Goal: Task Accomplishment & Management: Use online tool/utility

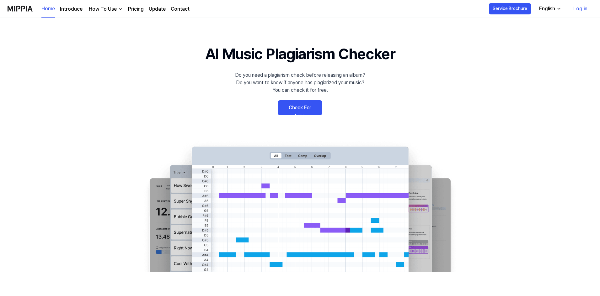
click at [302, 105] on link "Check For Free" at bounding box center [300, 107] width 44 height 15
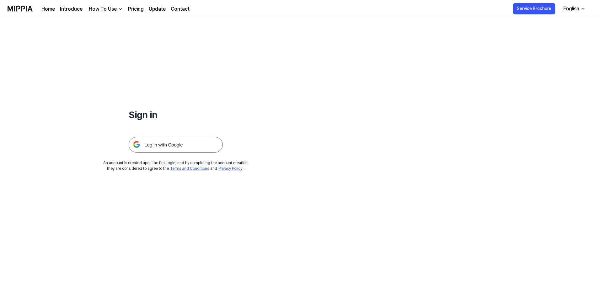
click at [574, 10] on div "English" at bounding box center [571, 9] width 19 height 8
click at [401, 62] on div "Sign in An account is created upon the first login, and by completing the accou…" at bounding box center [300, 157] width 600 height 279
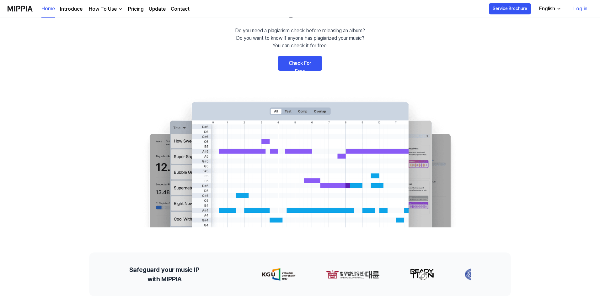
scroll to position [31, 0]
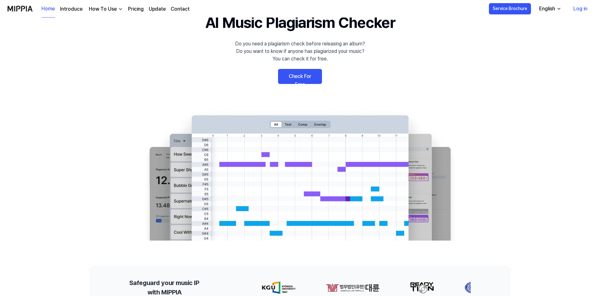
click at [293, 78] on link "Check For Free" at bounding box center [300, 76] width 44 height 15
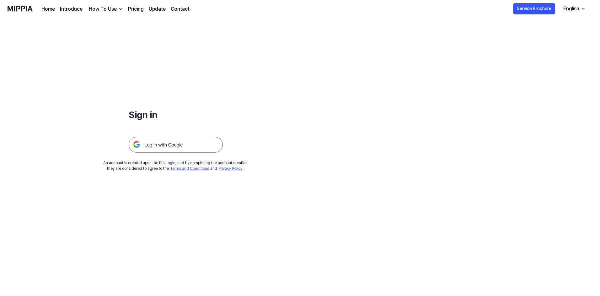
click at [181, 139] on img at bounding box center [176, 145] width 94 height 16
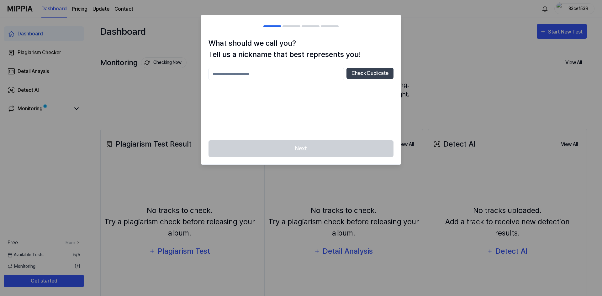
click at [289, 74] on input "text" at bounding box center [276, 74] width 135 height 13
type input "****"
click at [356, 74] on button "Check Duplicate" at bounding box center [369, 73] width 47 height 11
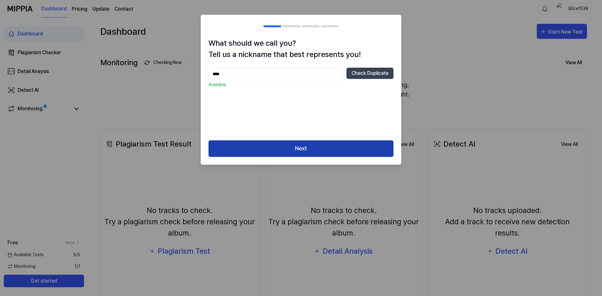
click at [285, 150] on button "Next" at bounding box center [301, 148] width 185 height 17
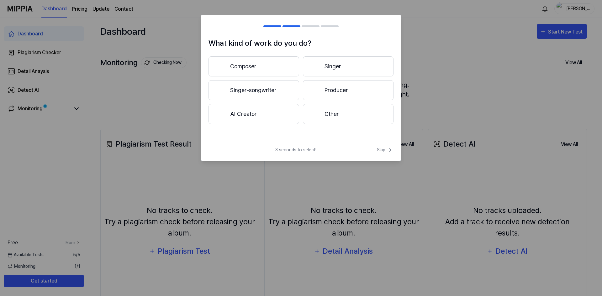
click at [264, 111] on button "AI Creator" at bounding box center [254, 114] width 91 height 20
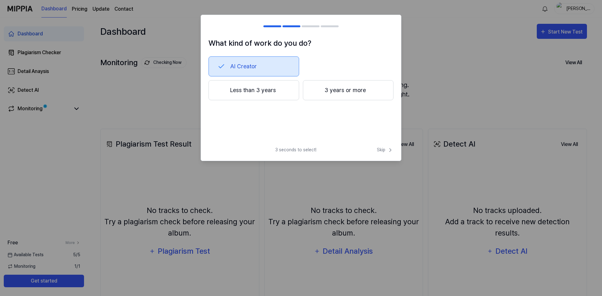
click at [255, 92] on button "Less than 3 years" at bounding box center [254, 90] width 91 height 20
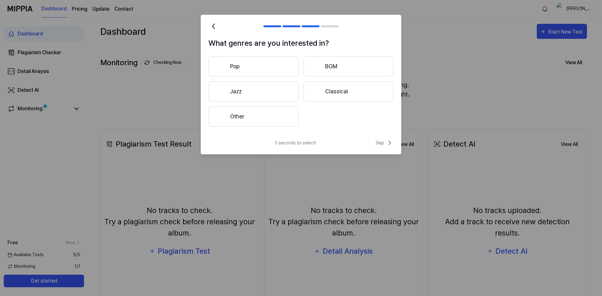
click at [279, 118] on button "Other" at bounding box center [254, 117] width 90 height 20
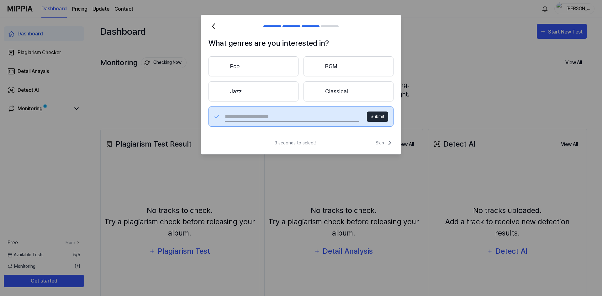
click at [309, 118] on input "text" at bounding box center [292, 117] width 135 height 10
type input "**********"
click at [382, 115] on button "Submit" at bounding box center [377, 117] width 21 height 10
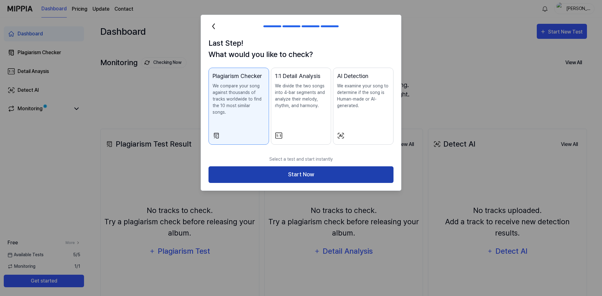
click at [313, 169] on button "Start Now" at bounding box center [301, 175] width 185 height 17
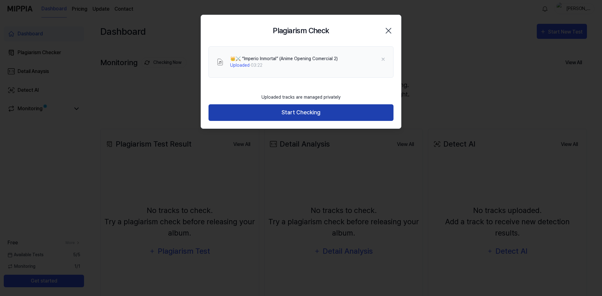
click at [295, 110] on button "Start Checking" at bounding box center [301, 112] width 185 height 17
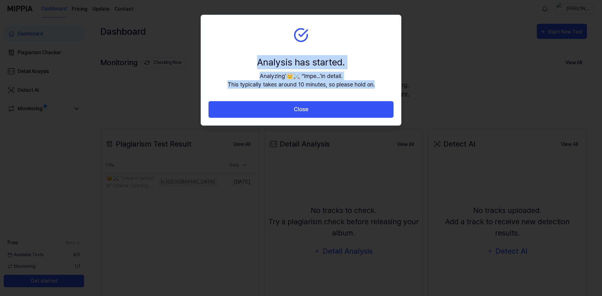
drag, startPoint x: 254, startPoint y: 61, endPoint x: 397, endPoint y: 84, distance: 144.1
click at [397, 84] on section "Analysis has started. Analyzing ' 👑⚔️ “Impe... ' in detail. This typically take…" at bounding box center [301, 58] width 200 height 86
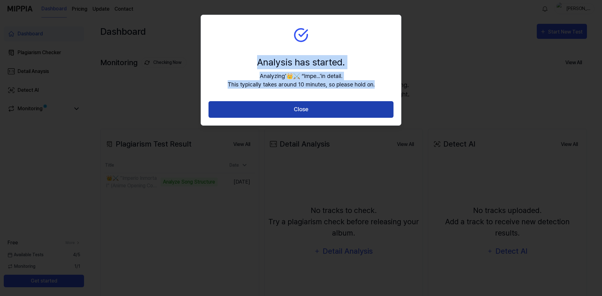
click at [292, 104] on button "Close" at bounding box center [301, 109] width 185 height 17
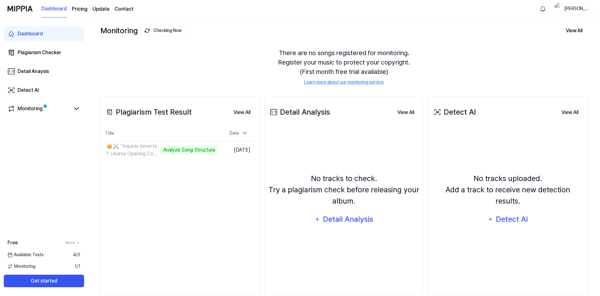
scroll to position [43, 0]
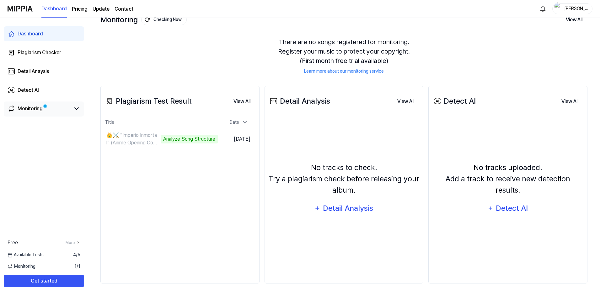
click at [48, 113] on div "Monitoring" at bounding box center [44, 109] width 80 height 15
click at [40, 109] on div "Monitoring" at bounding box center [30, 109] width 25 height 8
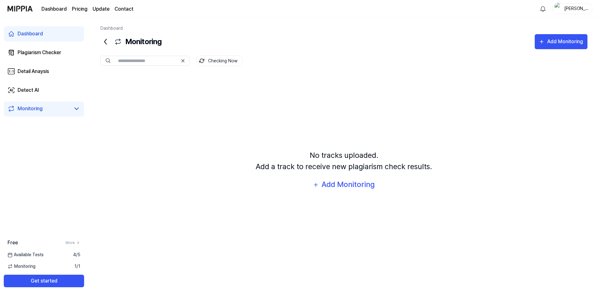
scroll to position [0, 0]
click at [80, 109] on icon at bounding box center [77, 109] width 8 height 8
click at [51, 50] on div "Plagiarism Checker" at bounding box center [40, 53] width 44 height 8
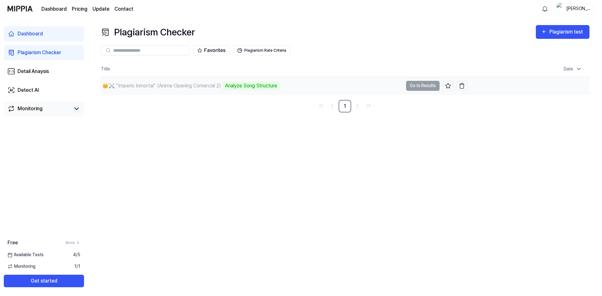
click at [240, 85] on div "Analyze Song Structure" at bounding box center [251, 86] width 57 height 9
click at [418, 87] on td "👑⚔️ “Imperio Inmortal” (Anime Opening Comercial 2) Analyze Song Structure Go to…" at bounding box center [283, 86] width 367 height 18
click at [221, 87] on div "👑⚔️ “Imperio Inmortal” (Anime Opening Comercial 2)" at bounding box center [161, 86] width 119 height 8
click at [58, 35] on link "Dashboard" at bounding box center [44, 33] width 80 height 15
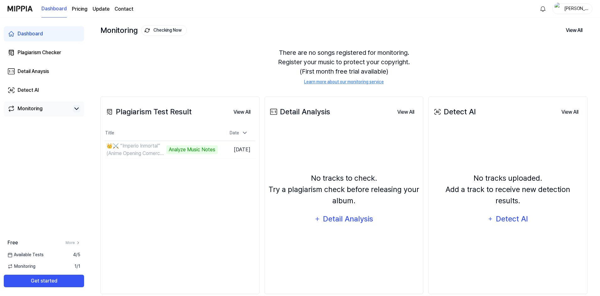
scroll to position [43, 0]
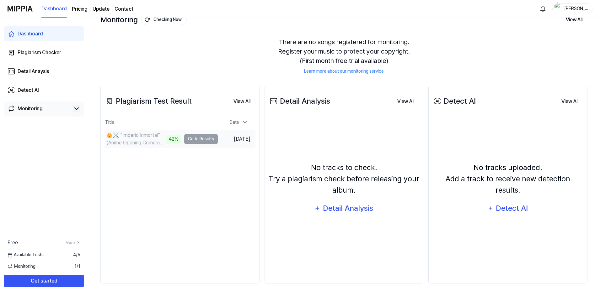
click at [192, 139] on td "👑⚔️ “Imperio Inmortal” (Anime Opening Comercial 2) 42% Go to Results" at bounding box center [160, 139] width 113 height 18
click at [45, 108] on link "Monitoring" at bounding box center [39, 109] width 63 height 8
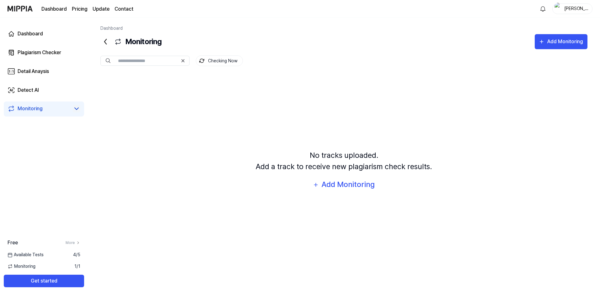
scroll to position [0, 0]
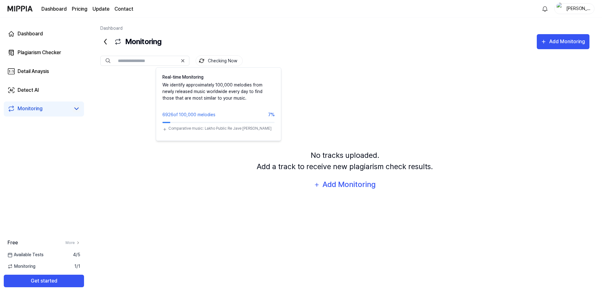
click at [220, 65] on button "Checking Now" at bounding box center [219, 61] width 47 height 11
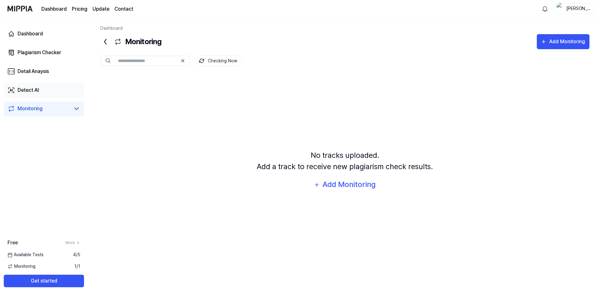
click at [51, 88] on link "Detect AI" at bounding box center [44, 90] width 80 height 15
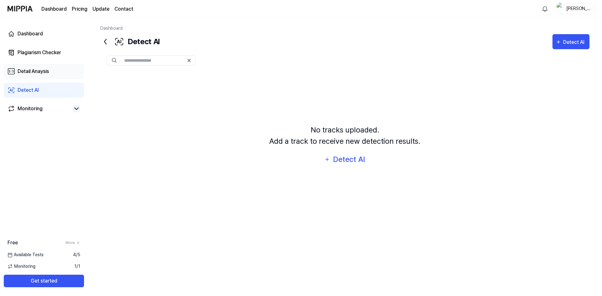
click at [53, 74] on link "Detail Anaysis" at bounding box center [44, 71] width 80 height 15
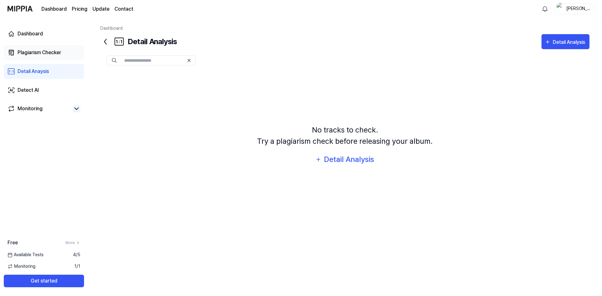
click at [49, 58] on link "Plagiarism Checker" at bounding box center [44, 52] width 80 height 15
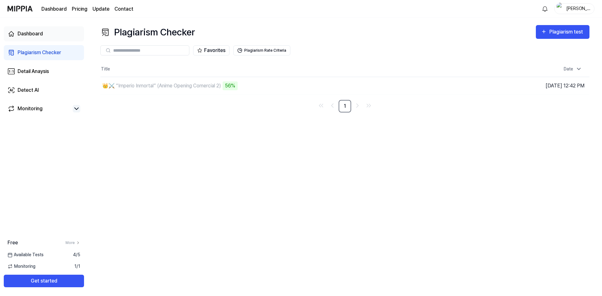
click at [47, 35] on link "Dashboard" at bounding box center [44, 33] width 80 height 15
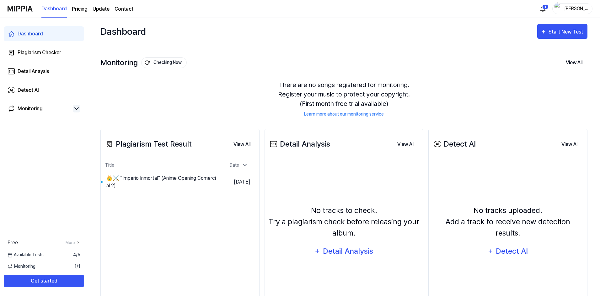
click at [164, 178] on div "👑⚔️ “Imperio Inmortal” (Anime Opening Comercial 2)" at bounding box center [161, 182] width 111 height 15
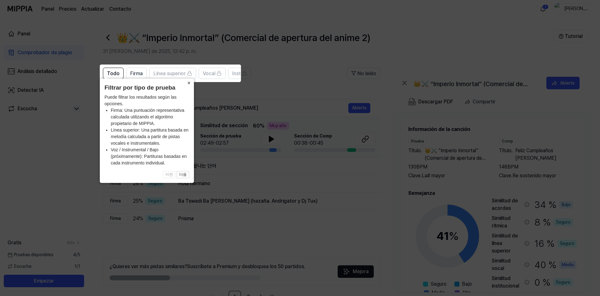
click at [190, 83] on font "×" at bounding box center [188, 83] width 3 height 6
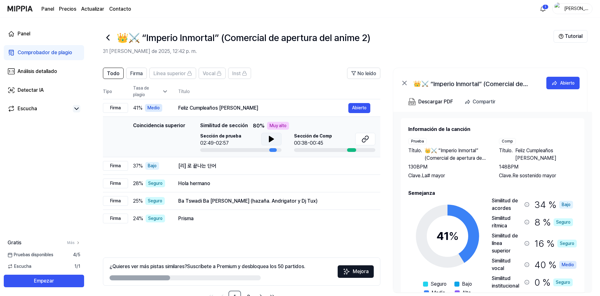
click at [263, 137] on button at bounding box center [271, 139] width 20 height 13
click at [360, 140] on button at bounding box center [365, 139] width 20 height 13
click at [273, 134] on button at bounding box center [271, 139] width 20 height 13
click at [313, 166] on div "[리] 로 끝나는 단어" at bounding box center [263, 166] width 170 height 8
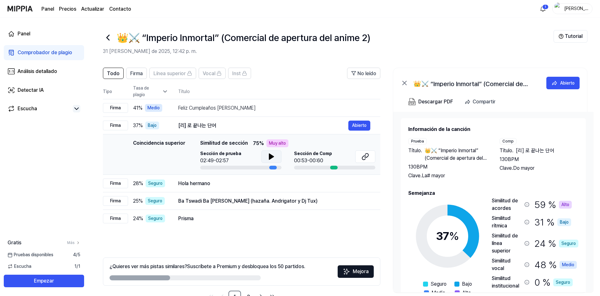
click at [267, 155] on icon at bounding box center [271, 157] width 8 height 8
click at [267, 111] on div "Feliz Cumpleaños [PERSON_NAME]" at bounding box center [263, 108] width 170 height 8
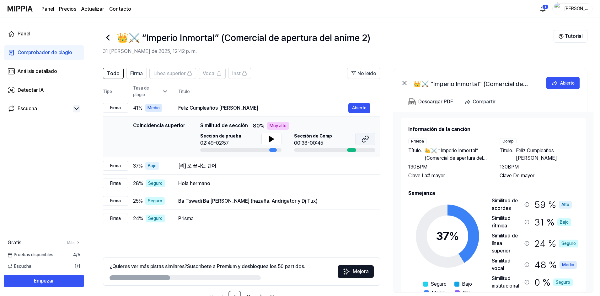
click at [360, 139] on button at bounding box center [365, 139] width 20 height 13
click at [308, 163] on div "[리] 로 끝나는 단어" at bounding box center [263, 166] width 170 height 8
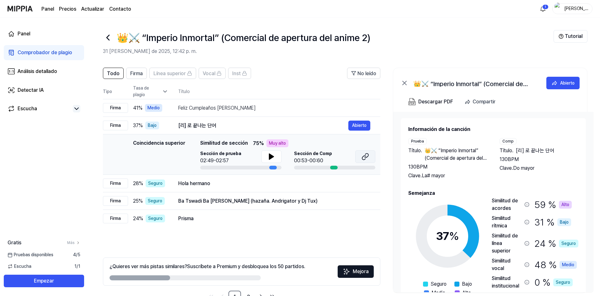
click at [363, 155] on icon at bounding box center [365, 157] width 8 height 8
click at [238, 183] on div "Hola hermano" at bounding box center [263, 184] width 170 height 8
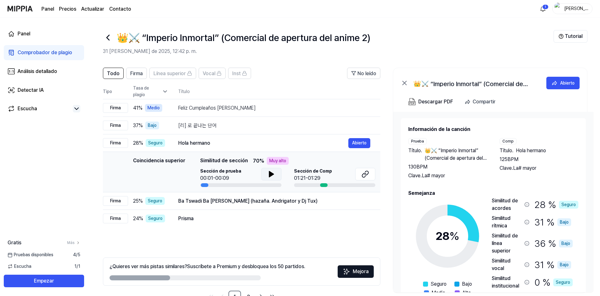
click at [267, 177] on icon at bounding box center [271, 175] width 8 height 8
click at [236, 127] on div "[리] 로 끝나는 단어" at bounding box center [263, 126] width 170 height 8
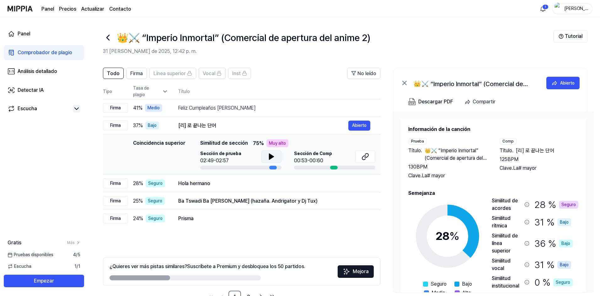
click at [269, 161] on button at bounding box center [271, 157] width 20 height 13
click at [254, 181] on div "Hola hermano" at bounding box center [263, 184] width 170 height 8
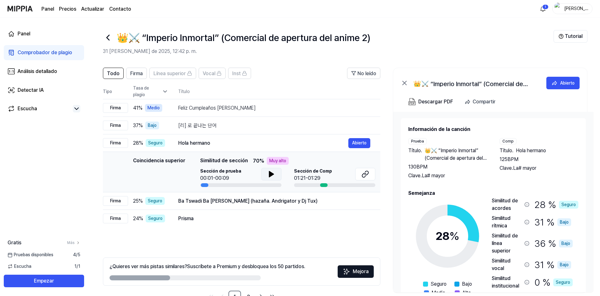
click at [262, 176] on button at bounding box center [271, 174] width 20 height 13
click at [362, 178] on button at bounding box center [365, 174] width 20 height 13
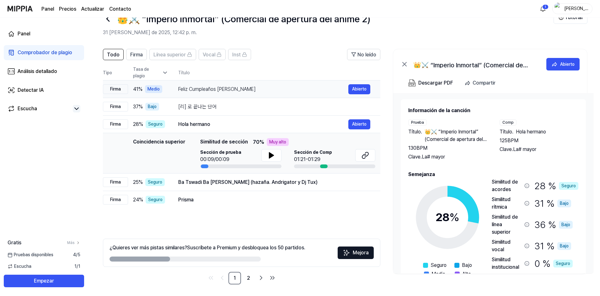
scroll to position [20, 0]
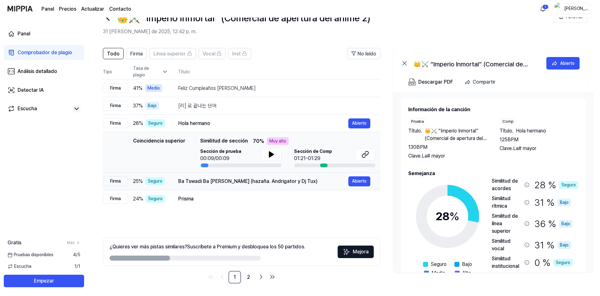
click at [212, 183] on font "Ba Tswadi Ba [PERSON_NAME] (hazaña. Andrigator y Dj Tux)" at bounding box center [247, 181] width 139 height 6
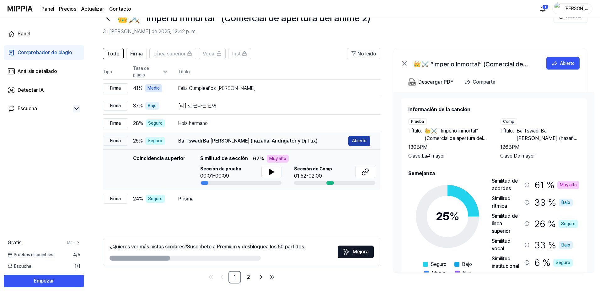
click at [355, 140] on font "Abierto" at bounding box center [359, 140] width 14 height 5
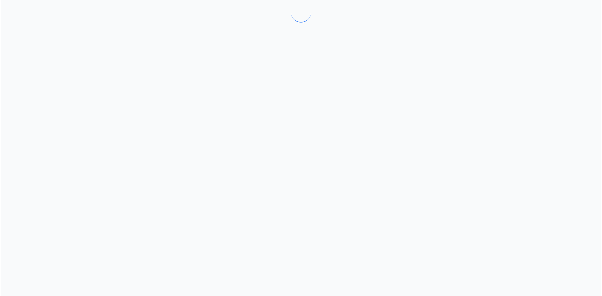
scroll to position [0, 0]
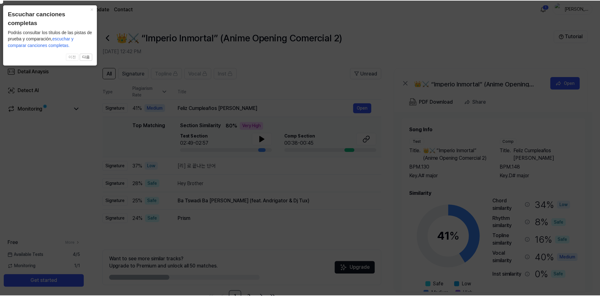
scroll to position [20, 0]
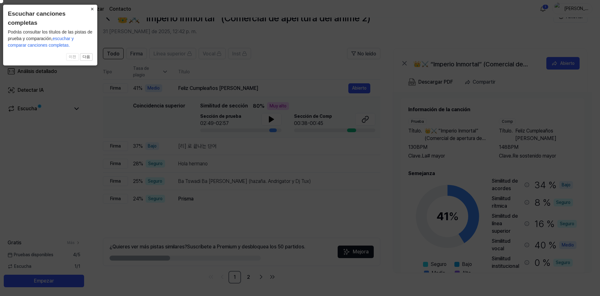
click at [92, 8] on font "×" at bounding box center [92, 9] width 3 height 6
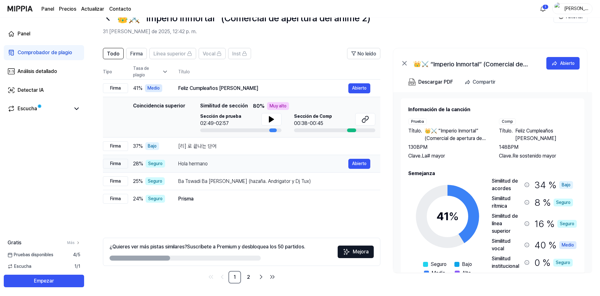
click at [220, 165] on div "Hola hermano" at bounding box center [263, 164] width 170 height 8
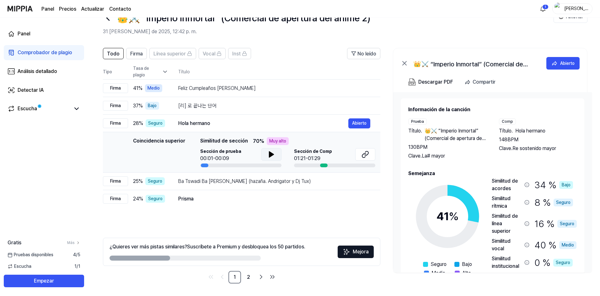
click at [270, 154] on icon at bounding box center [271, 155] width 4 height 6
click at [359, 155] on button at bounding box center [365, 154] width 20 height 13
click at [356, 181] on font "Abierto" at bounding box center [359, 181] width 14 height 5
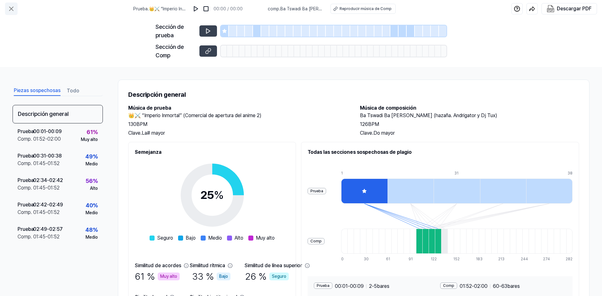
click at [9, 7] on icon at bounding box center [12, 9] width 8 height 8
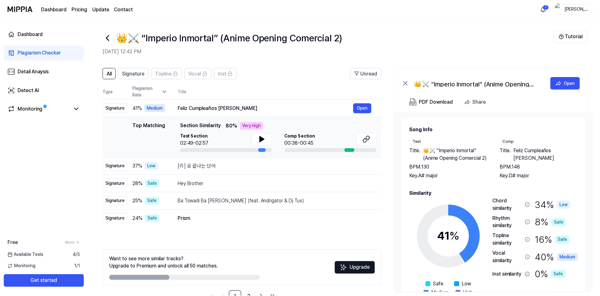
scroll to position [20, 0]
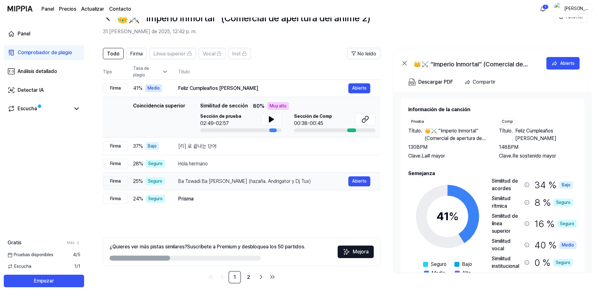
click at [203, 179] on font "Ba Tswadi Ba [PERSON_NAME] (hazaña. Andrigator y Dj Tux)" at bounding box center [244, 181] width 133 height 6
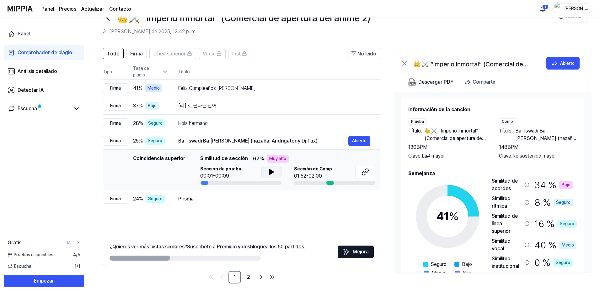
click at [269, 169] on icon at bounding box center [271, 172] width 8 height 8
click at [361, 172] on icon at bounding box center [365, 172] width 8 height 8
click at [185, 199] on font "Prisma" at bounding box center [185, 199] width 15 height 6
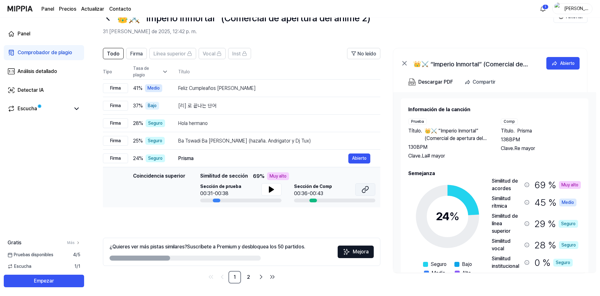
click at [362, 190] on icon at bounding box center [365, 190] width 8 height 8
click at [268, 186] on button at bounding box center [271, 189] width 20 height 13
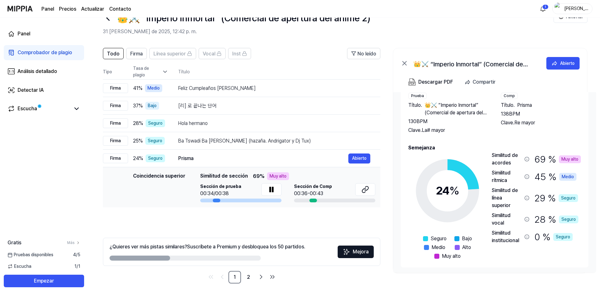
scroll to position [27, 0]
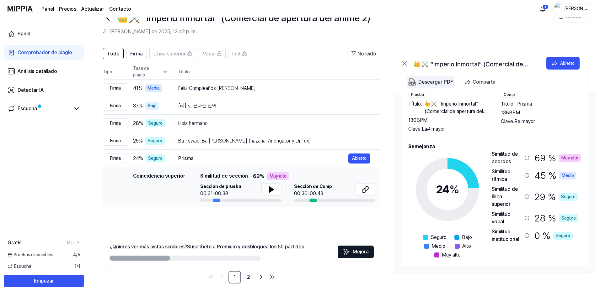
click at [439, 83] on font "Descargar PDF" at bounding box center [435, 82] width 35 height 6
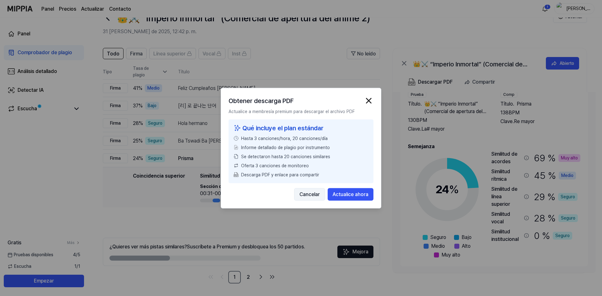
click at [317, 193] on font "Cancelar" at bounding box center [309, 194] width 20 height 6
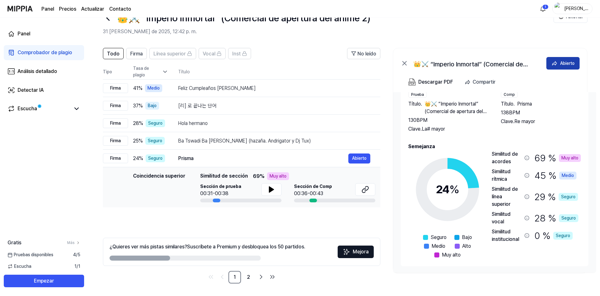
click at [555, 66] on button "Abierto" at bounding box center [562, 63] width 33 height 13
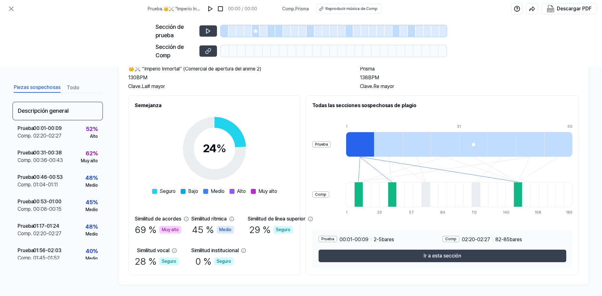
scroll to position [49, 0]
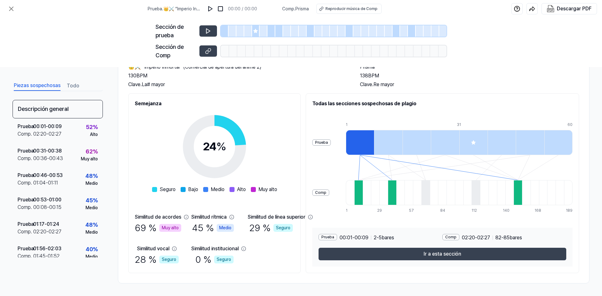
click at [363, 187] on div at bounding box center [358, 192] width 8 height 25
click at [396, 190] on div at bounding box center [392, 192] width 8 height 25
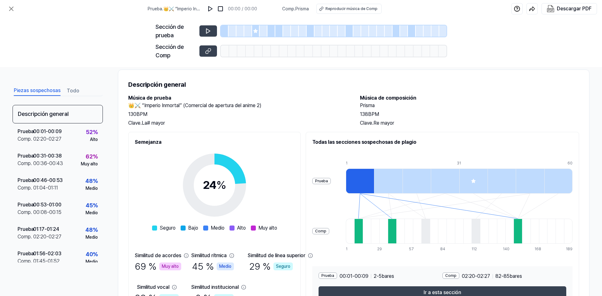
scroll to position [0, 0]
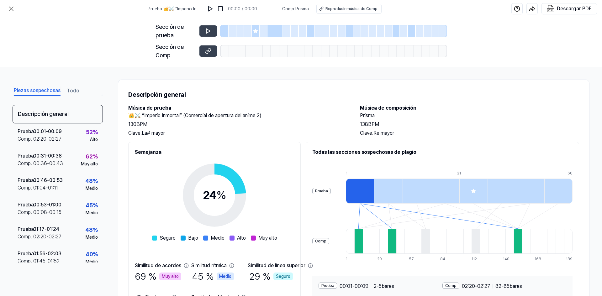
click at [206, 25] on div "Sección de prueba" at bounding box center [301, 31] width 291 height 17
click at [206, 29] on icon at bounding box center [208, 31] width 4 height 5
click at [254, 179] on icon at bounding box center [214, 195] width 78 height 78
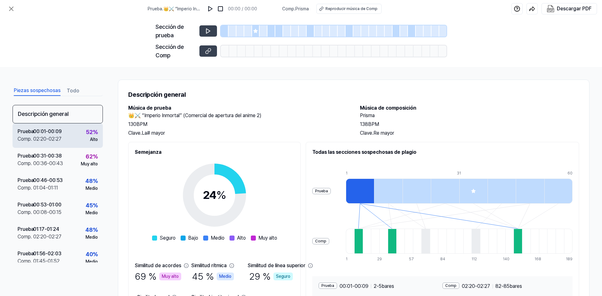
click at [73, 135] on div "Prueba . 00:01 - 00:09 Comp . 02:20 - 02:27 52 % Alto" at bounding box center [58, 136] width 90 height 24
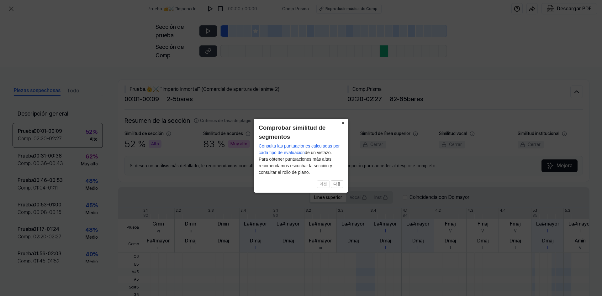
click at [344, 122] on font "×" at bounding box center [342, 123] width 3 height 6
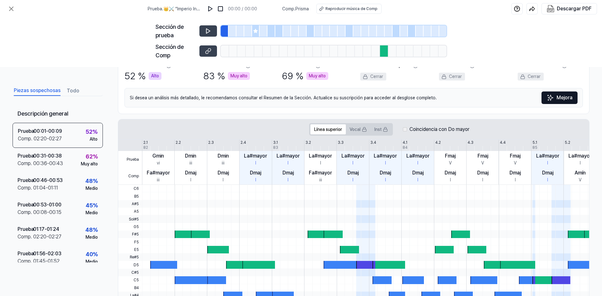
scroll to position [51, 0]
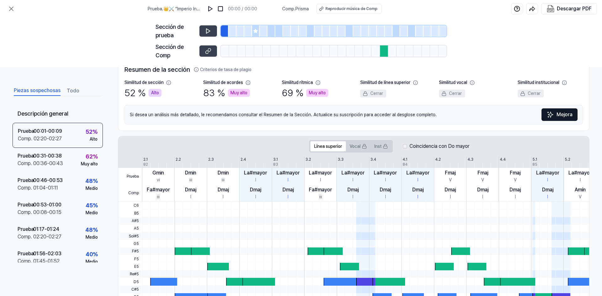
click at [77, 93] on font "Todo" at bounding box center [73, 91] width 13 height 6
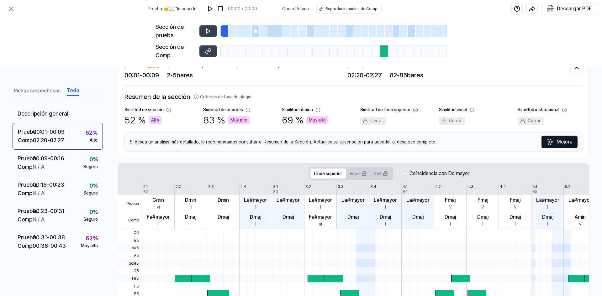
scroll to position [20, 0]
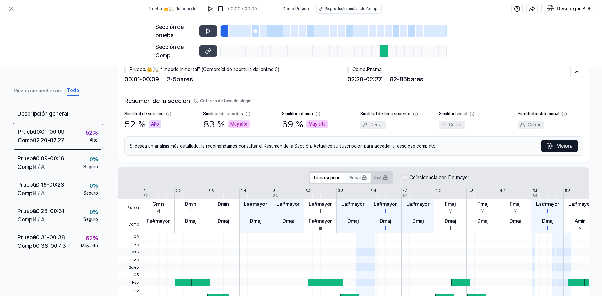
click at [352, 182] on button "Vocal" at bounding box center [358, 178] width 25 height 10
click at [213, 9] on img at bounding box center [210, 9] width 6 height 6
click at [12, 9] on icon at bounding box center [11, 9] width 4 height 4
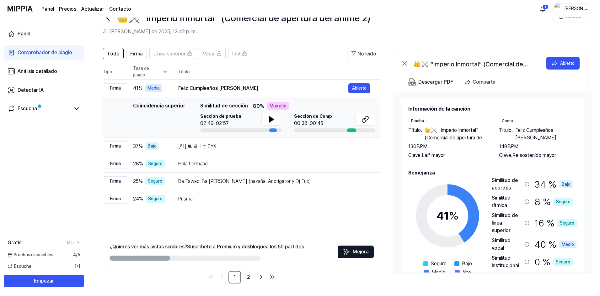
scroll to position [0, 0]
click at [477, 77] on button "Compartir" at bounding box center [481, 82] width 39 height 13
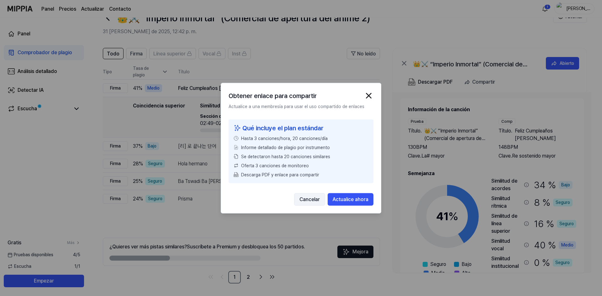
click at [323, 198] on button "Cancelar" at bounding box center [309, 199] width 31 height 13
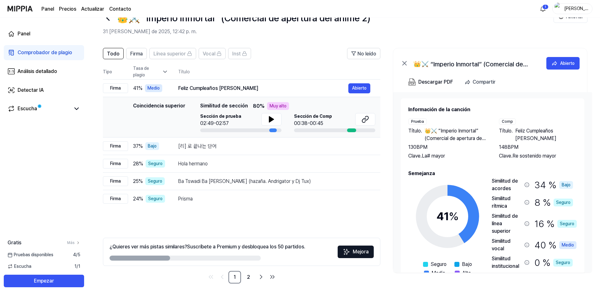
drag, startPoint x: 153, startPoint y: 258, endPoint x: 216, endPoint y: 258, distance: 63.0
click at [216, 258] on div at bounding box center [184, 258] width 151 height 5
click at [261, 280] on icon "Ir a la página siguiente" at bounding box center [261, 277] width 8 height 8
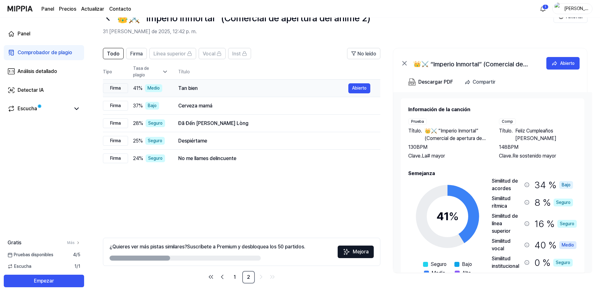
click at [288, 88] on div "Tan bien" at bounding box center [263, 89] width 170 height 8
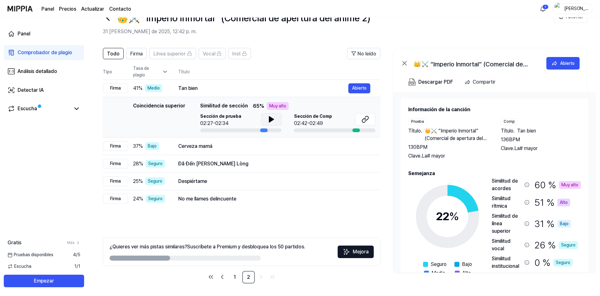
click at [267, 121] on icon at bounding box center [271, 120] width 8 height 8
click at [295, 148] on div "Cerveza mamá" at bounding box center [263, 147] width 170 height 8
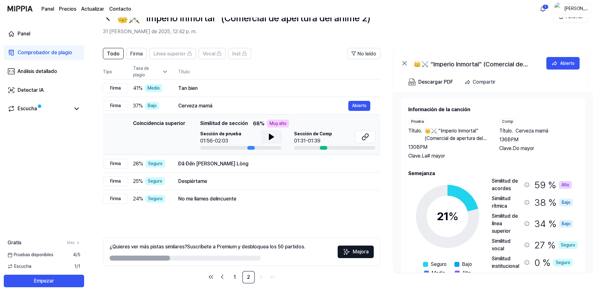
click at [274, 137] on icon at bounding box center [271, 137] width 8 height 8
click at [271, 167] on div "Đã Đến [PERSON_NAME] Lòng" at bounding box center [263, 164] width 170 height 8
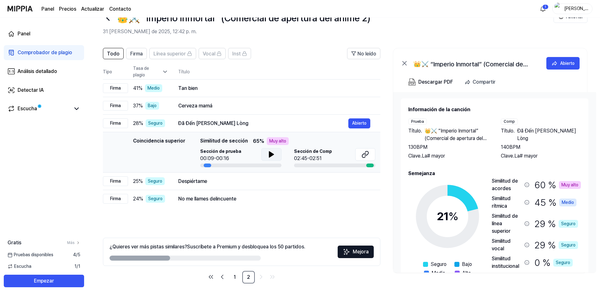
click at [269, 156] on icon at bounding box center [271, 155] width 4 height 6
click at [265, 179] on div "Despiértame" at bounding box center [263, 182] width 170 height 8
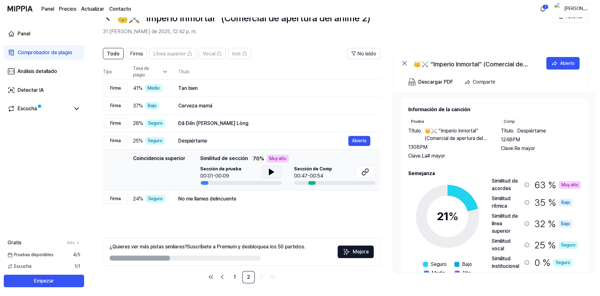
click at [264, 173] on button at bounding box center [271, 172] width 20 height 13
click at [269, 196] on div "No me llames delincuente" at bounding box center [263, 199] width 170 height 8
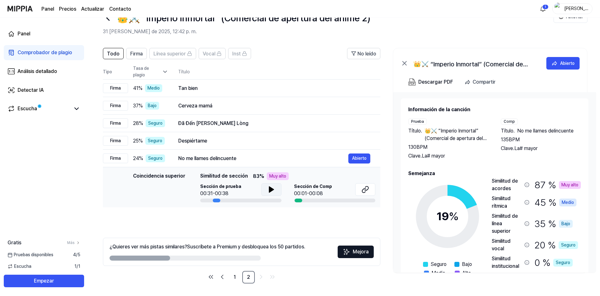
click at [272, 189] on icon at bounding box center [271, 190] width 4 height 6
click at [44, 113] on link "Escucha" at bounding box center [39, 109] width 63 height 8
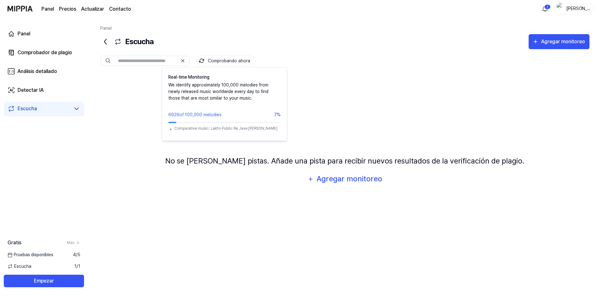
click at [214, 64] on font "Comprobando ahora" at bounding box center [229, 61] width 42 height 7
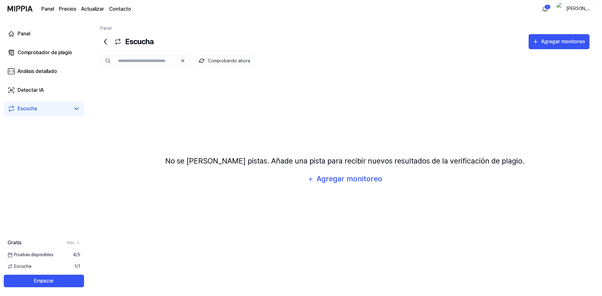
click at [214, 64] on font "Comprobando ahora" at bounding box center [229, 61] width 42 height 7
click at [43, 73] on font "Análisis detallado" at bounding box center [38, 71] width 40 height 6
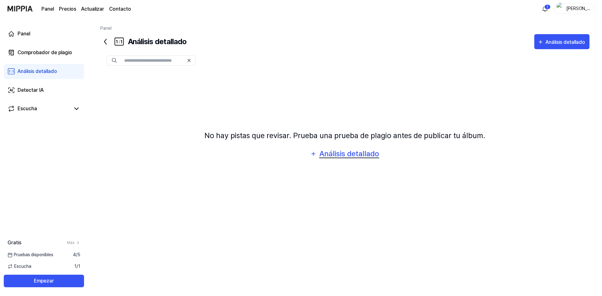
click at [351, 157] on font "Análisis detallado" at bounding box center [349, 153] width 60 height 9
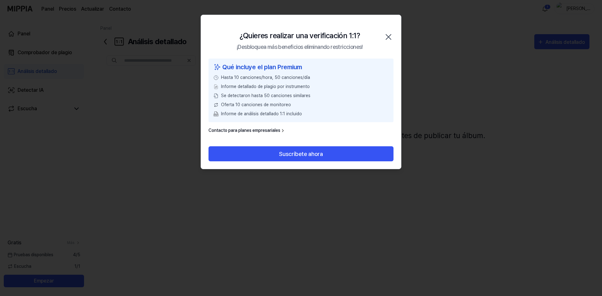
click at [389, 37] on icon "button" at bounding box center [388, 36] width 5 height 5
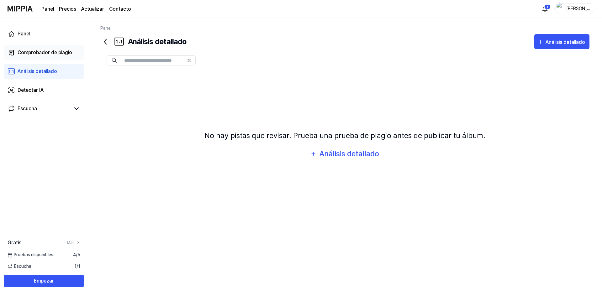
click at [23, 51] on font "Comprobador de plagio" at bounding box center [45, 53] width 55 height 6
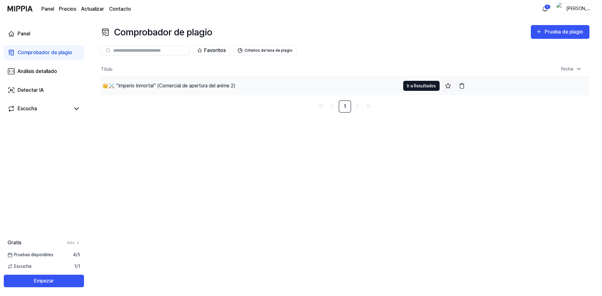
click at [411, 85] on font "Ir a Resultados" at bounding box center [421, 85] width 29 height 5
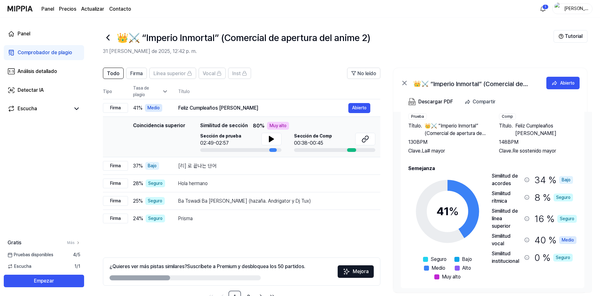
scroll to position [27, 0]
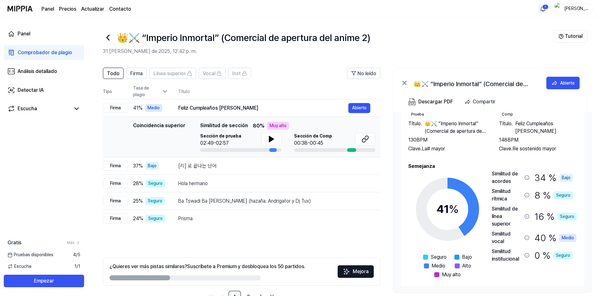
click at [537, 8] on html "Panel Precios Actualizar Contacto 1 [PERSON_NAME] Panel Comprobador de plagio A…" at bounding box center [300, 148] width 600 height 296
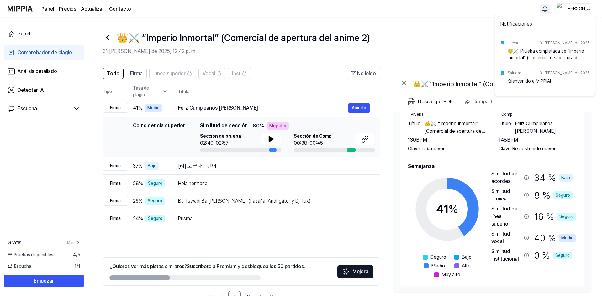
click at [544, 9] on html "Panel Precios Actualizar Contacto [PERSON_NAME] Panel Comprobador de plagio Aná…" at bounding box center [301, 148] width 602 height 296
